Goal: Transaction & Acquisition: Purchase product/service

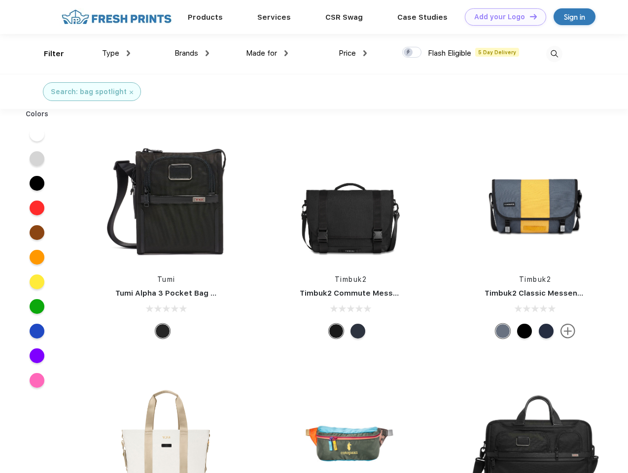
click at [501, 17] on link "Add your Logo Design Tool" at bounding box center [504, 16] width 81 height 17
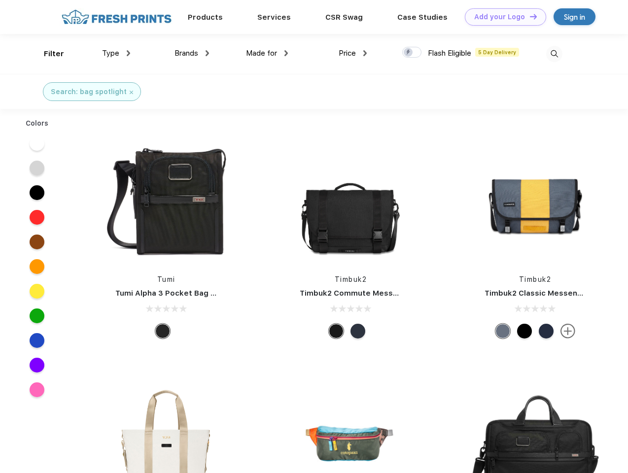
click at [0, 0] on div "Design Tool" at bounding box center [0, 0] width 0 height 0
click at [529, 16] on link "Add your Logo Design Tool" at bounding box center [504, 16] width 81 height 17
click at [47, 54] on div "Filter" at bounding box center [54, 53] width 20 height 11
click at [116, 53] on span "Type" at bounding box center [110, 53] width 17 height 9
click at [192, 53] on span "Brands" at bounding box center [186, 53] width 24 height 9
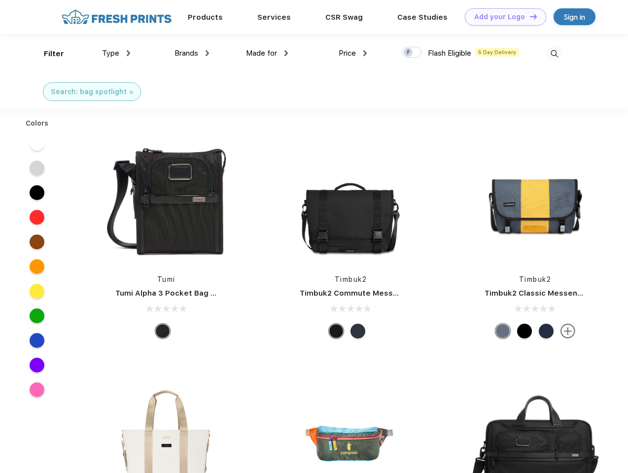
click at [267, 53] on span "Made for" at bounding box center [261, 53] width 31 height 9
click at [353, 53] on span "Price" at bounding box center [346, 53] width 17 height 9
click at [412, 53] on div at bounding box center [411, 52] width 19 height 11
click at [408, 53] on input "checkbox" at bounding box center [405, 49] width 6 height 6
click at [554, 54] on img at bounding box center [554, 54] width 16 height 16
